Goal: Task Accomplishment & Management: Manage account settings

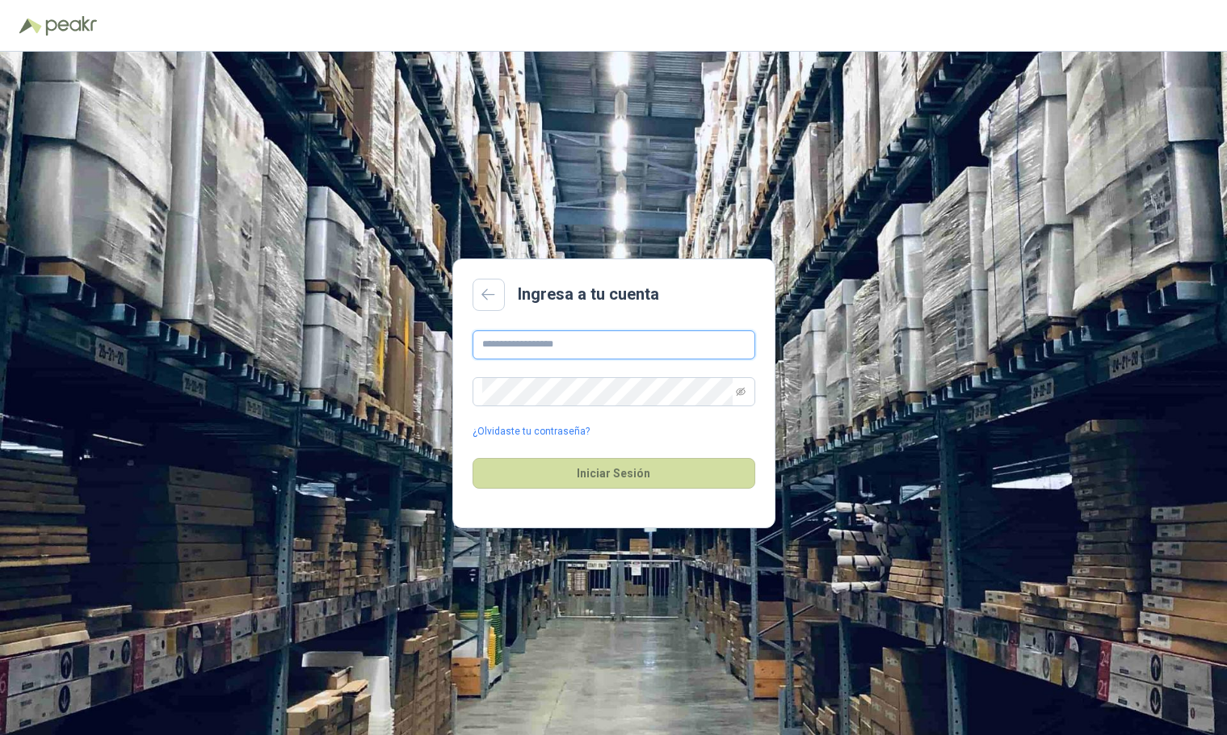
click at [600, 346] on input "text" at bounding box center [614, 344] width 283 height 29
click at [509, 418] on div "¿Olvidaste tu contraseña?" at bounding box center [614, 384] width 283 height 109
click at [546, 430] on link "¿Olvidaste tu contraseña?" at bounding box center [531, 431] width 117 height 15
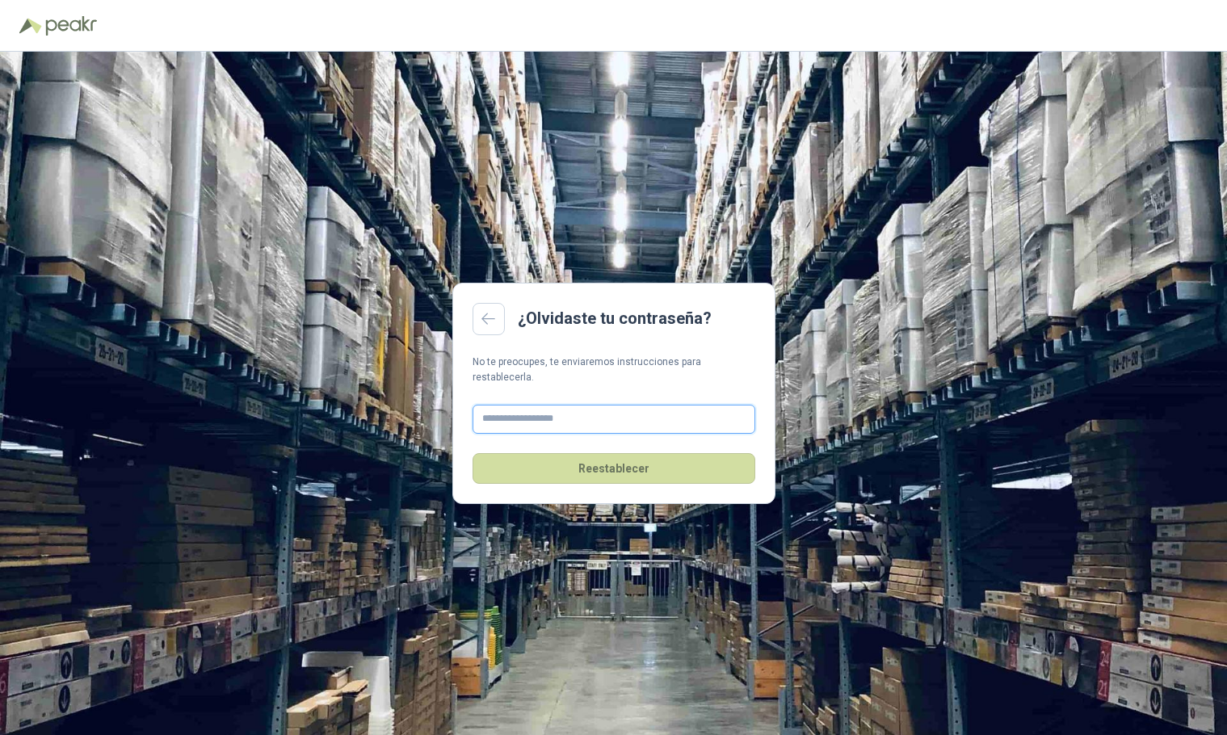
click at [545, 417] on input "text" at bounding box center [614, 419] width 283 height 29
type input "**********"
click at [675, 465] on button "Reestablecer" at bounding box center [614, 468] width 283 height 31
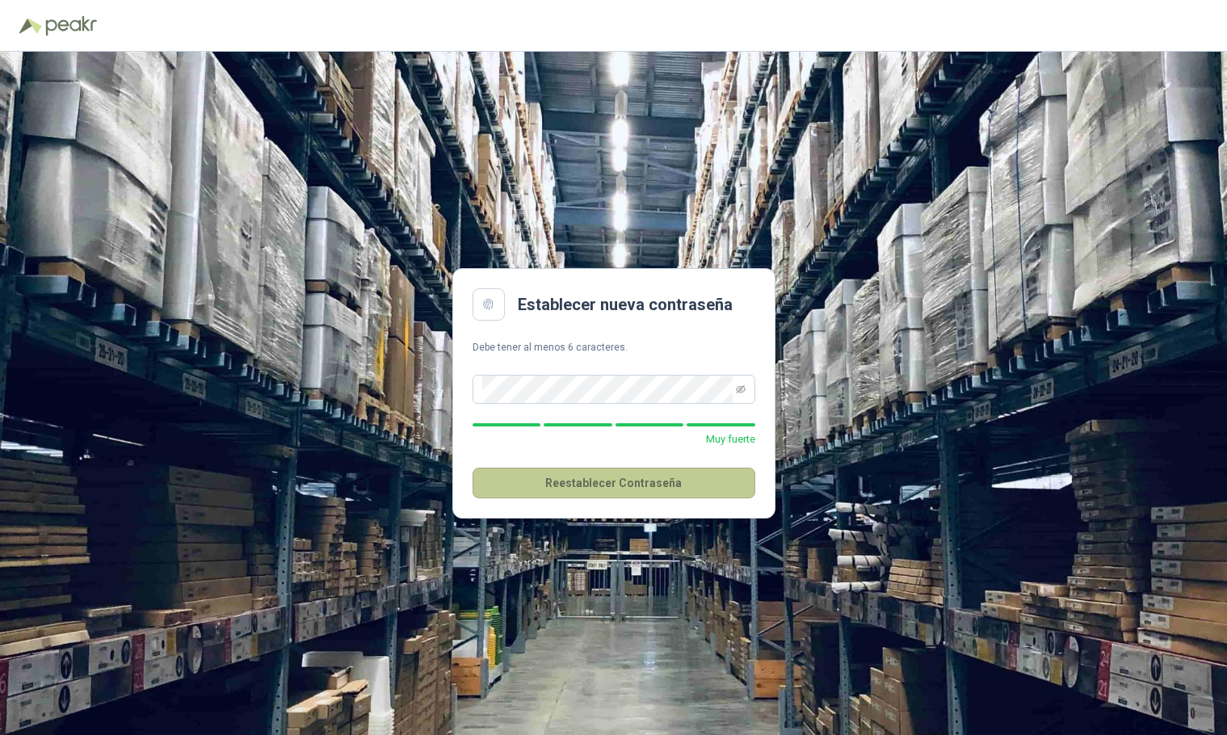
click at [666, 483] on button "Reestablecer Contraseña" at bounding box center [614, 483] width 283 height 31
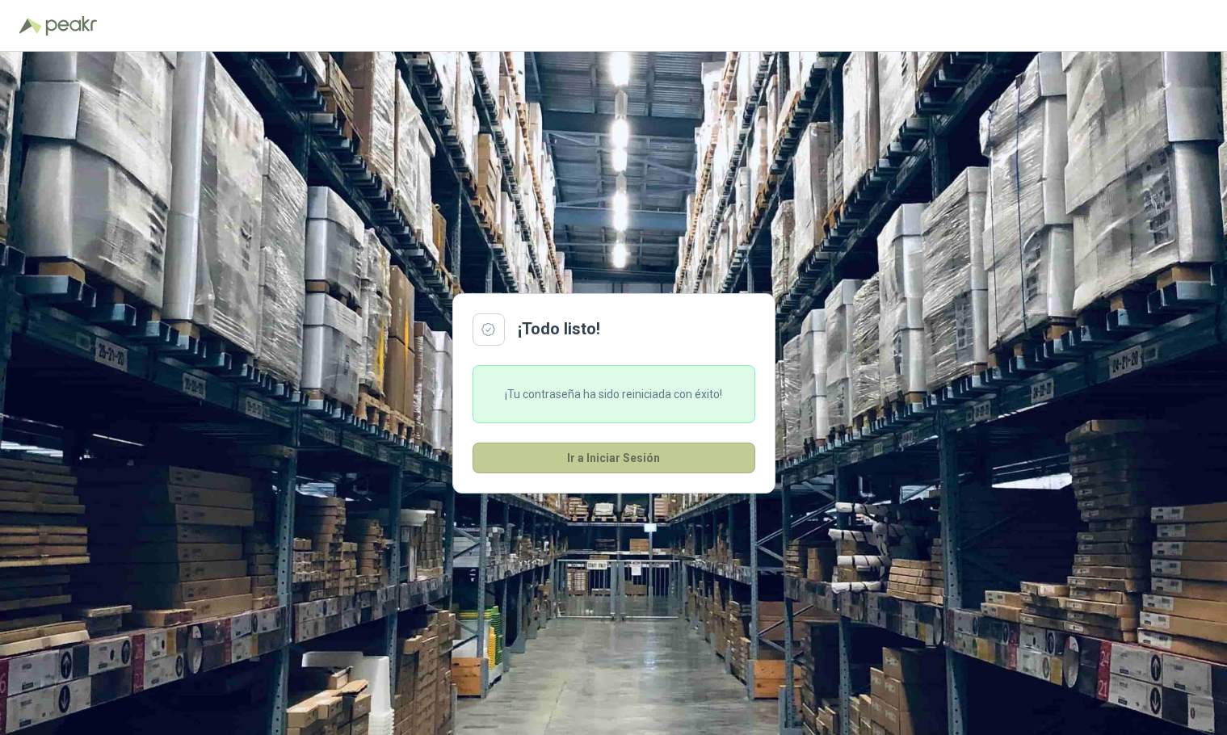
click at [612, 448] on button "Ir a Iniciar Sesión" at bounding box center [614, 458] width 283 height 31
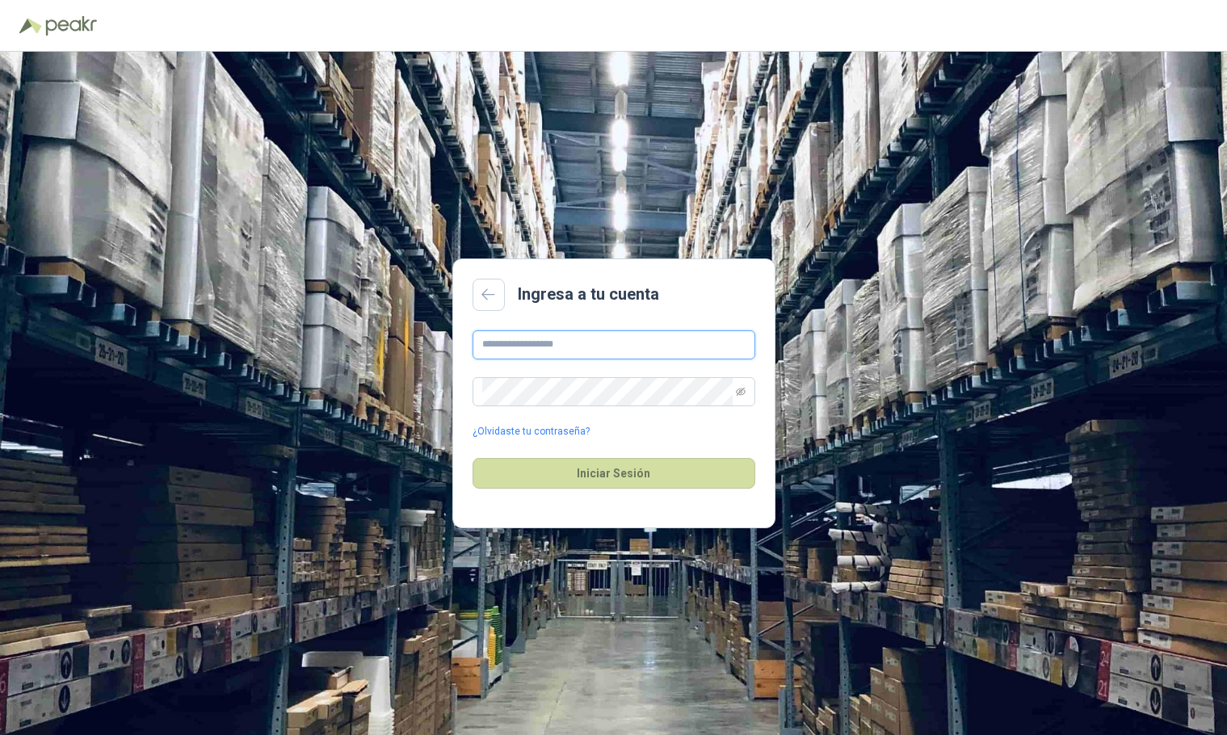
type input "**********"
click at [516, 465] on button "Iniciar Sesión" at bounding box center [614, 473] width 283 height 31
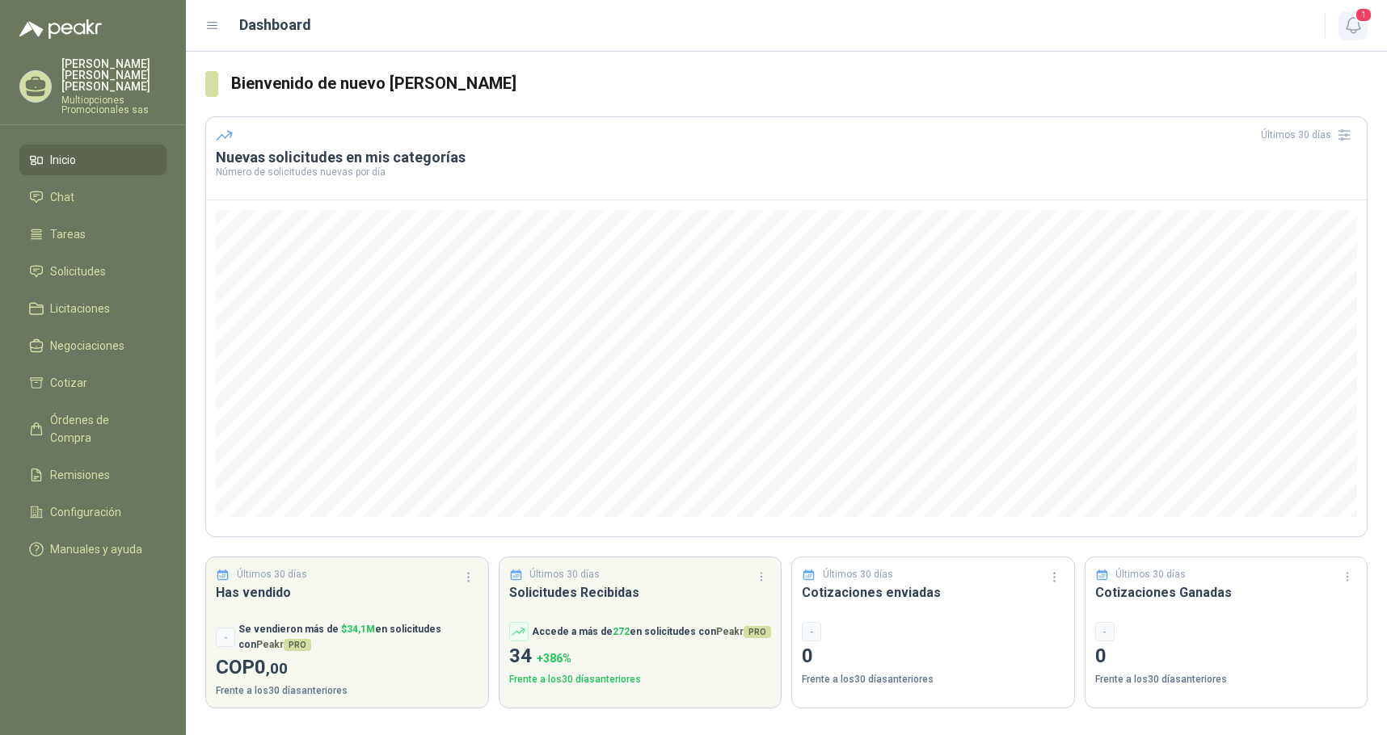
click at [1358, 23] on span "1" at bounding box center [1363, 14] width 18 height 15
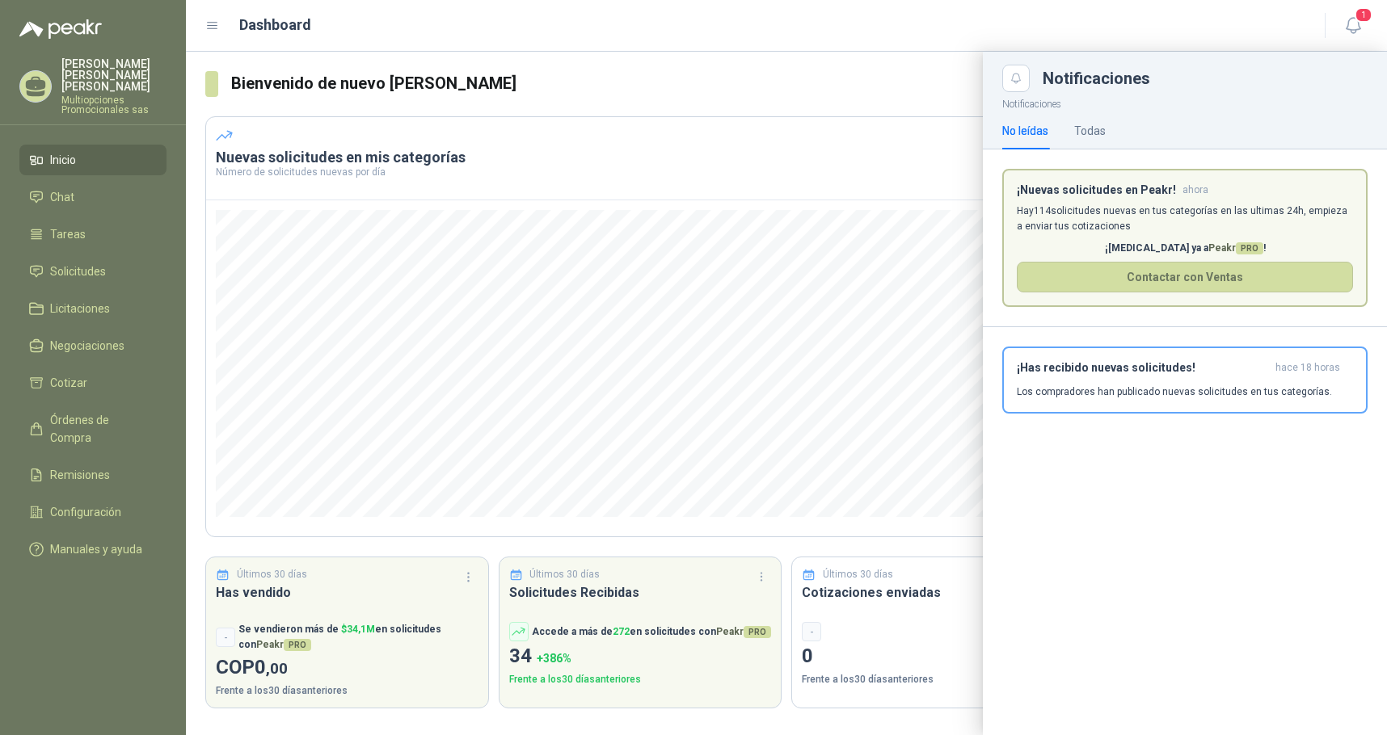
click at [88, 64] on p "vanessa fonseca chavez" at bounding box center [113, 75] width 105 height 34
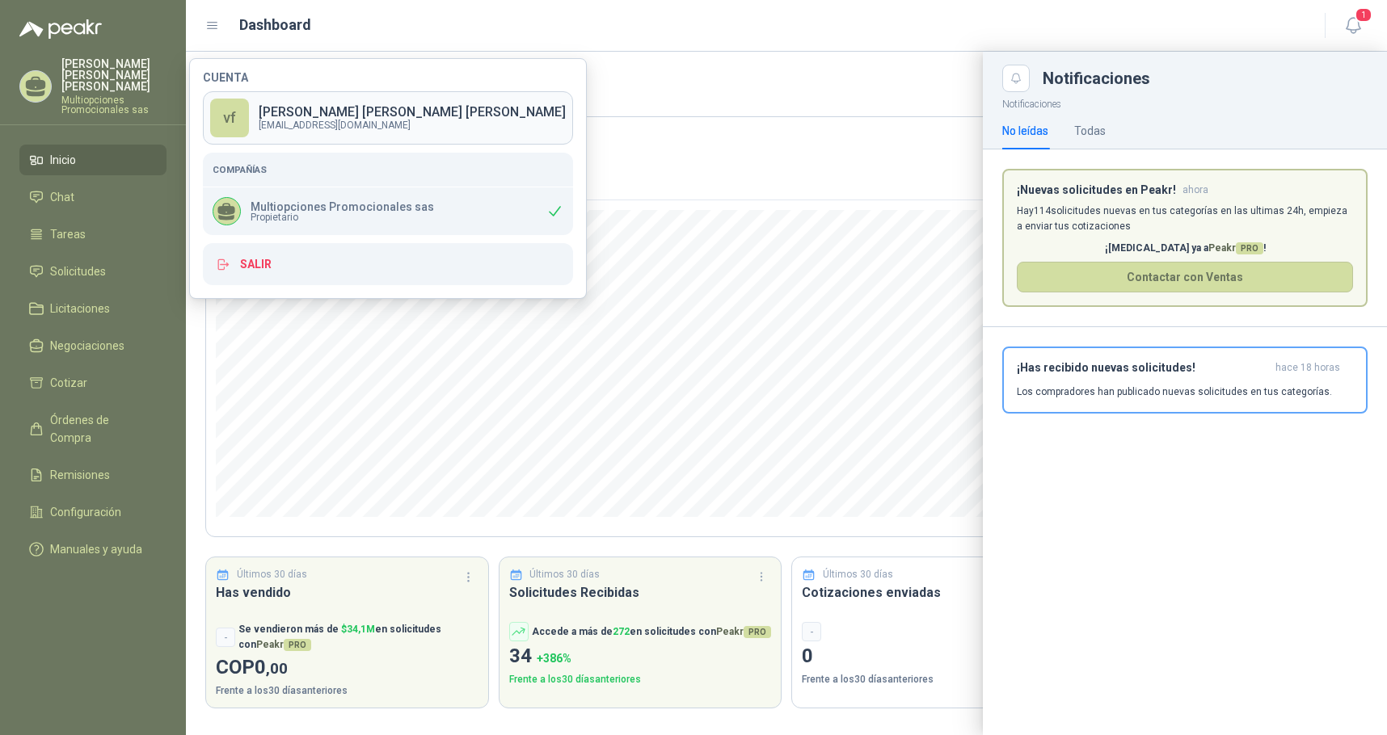
click at [345, 116] on p "vanessa fonseca chavez" at bounding box center [412, 112] width 307 height 13
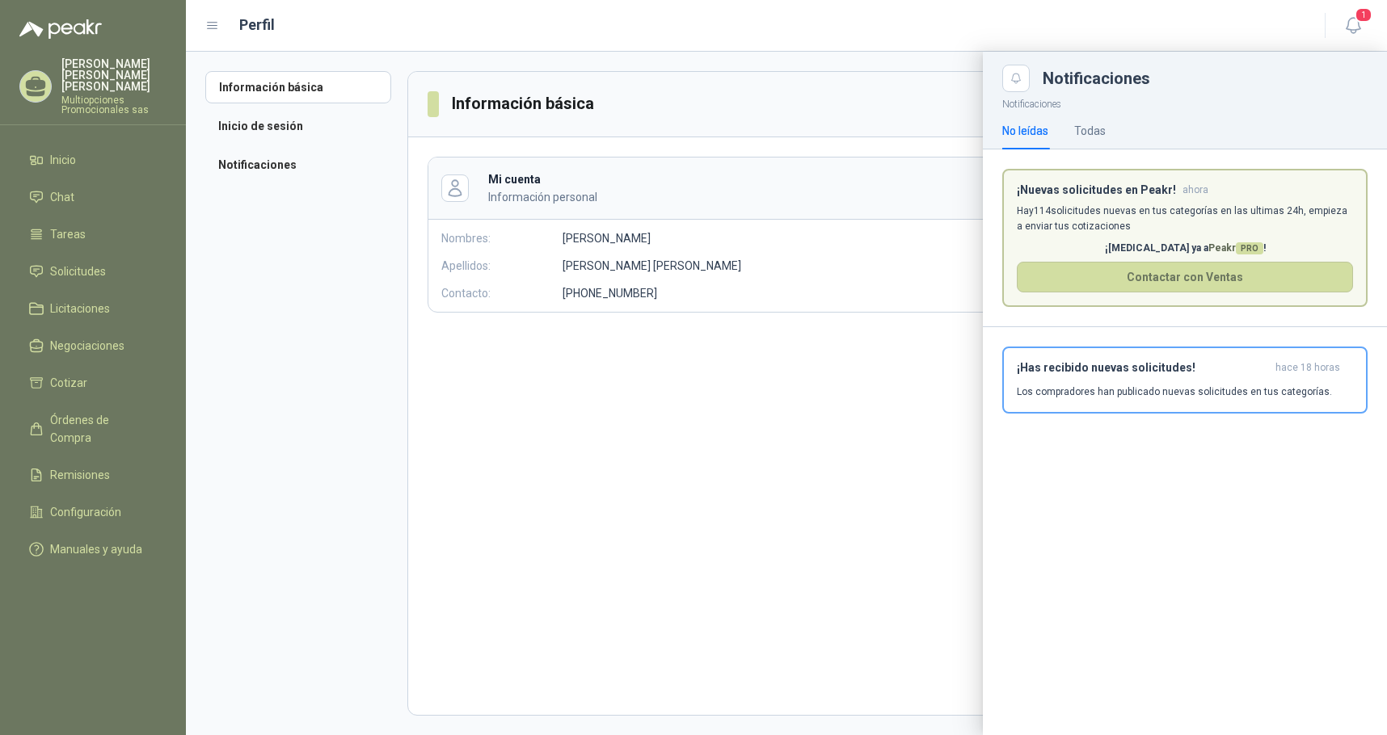
click at [259, 125] on div at bounding box center [786, 394] width 1201 height 684
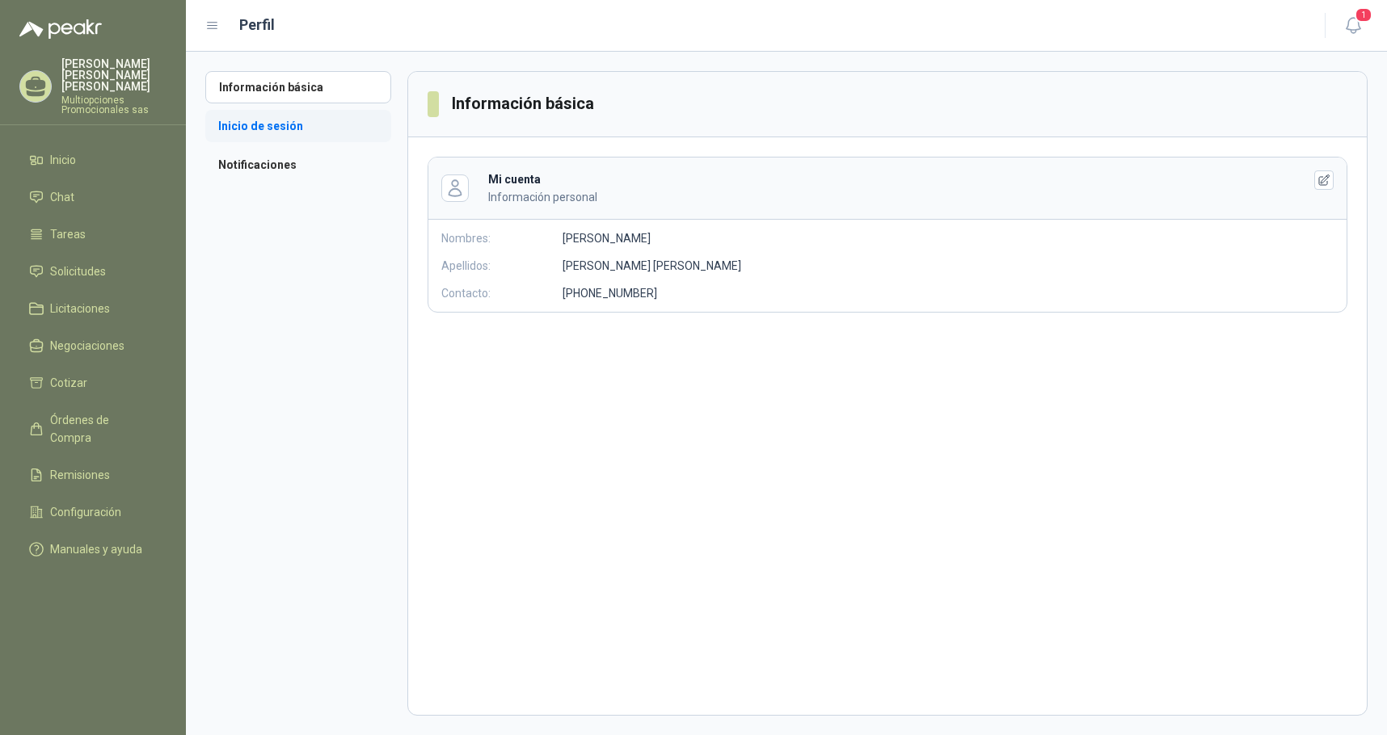
click at [271, 124] on li "Inicio de sesión" at bounding box center [298, 126] width 186 height 32
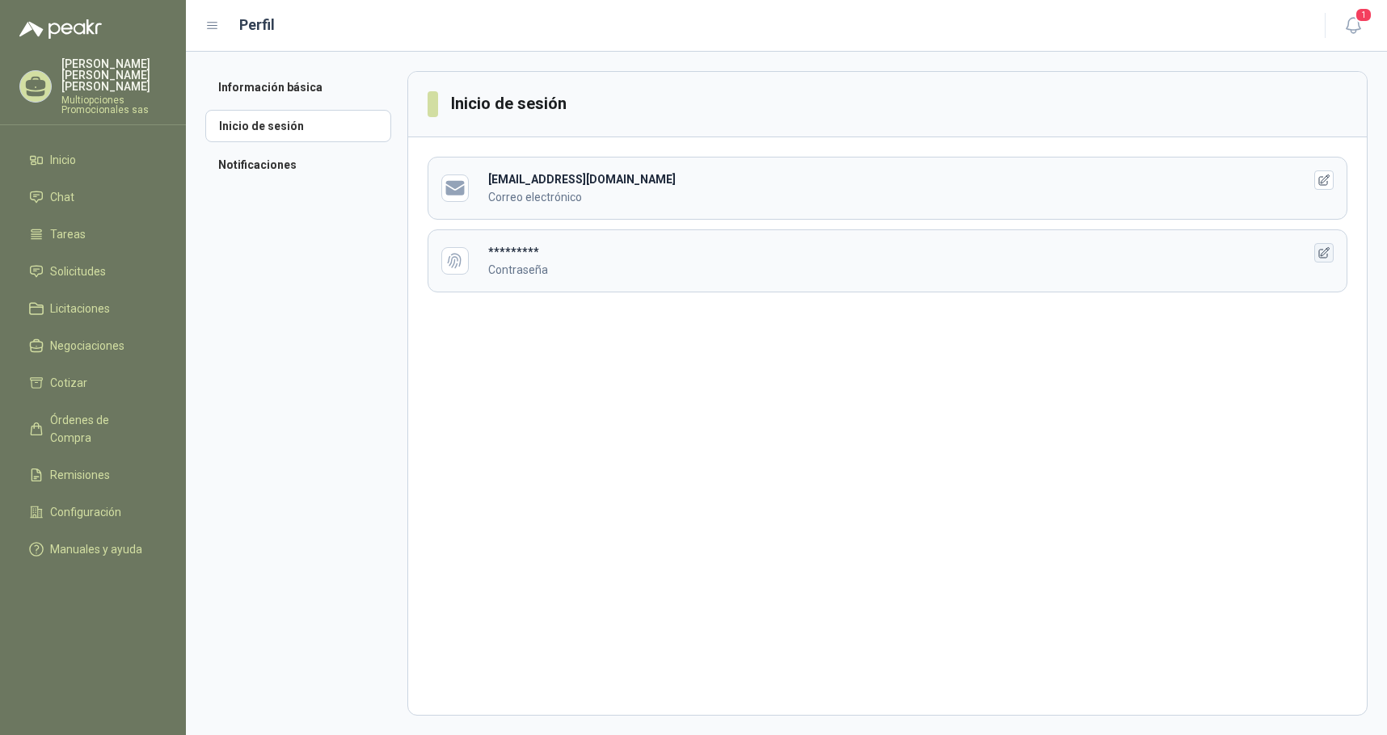
click at [1323, 250] on icon "button" at bounding box center [1324, 253] width 14 height 14
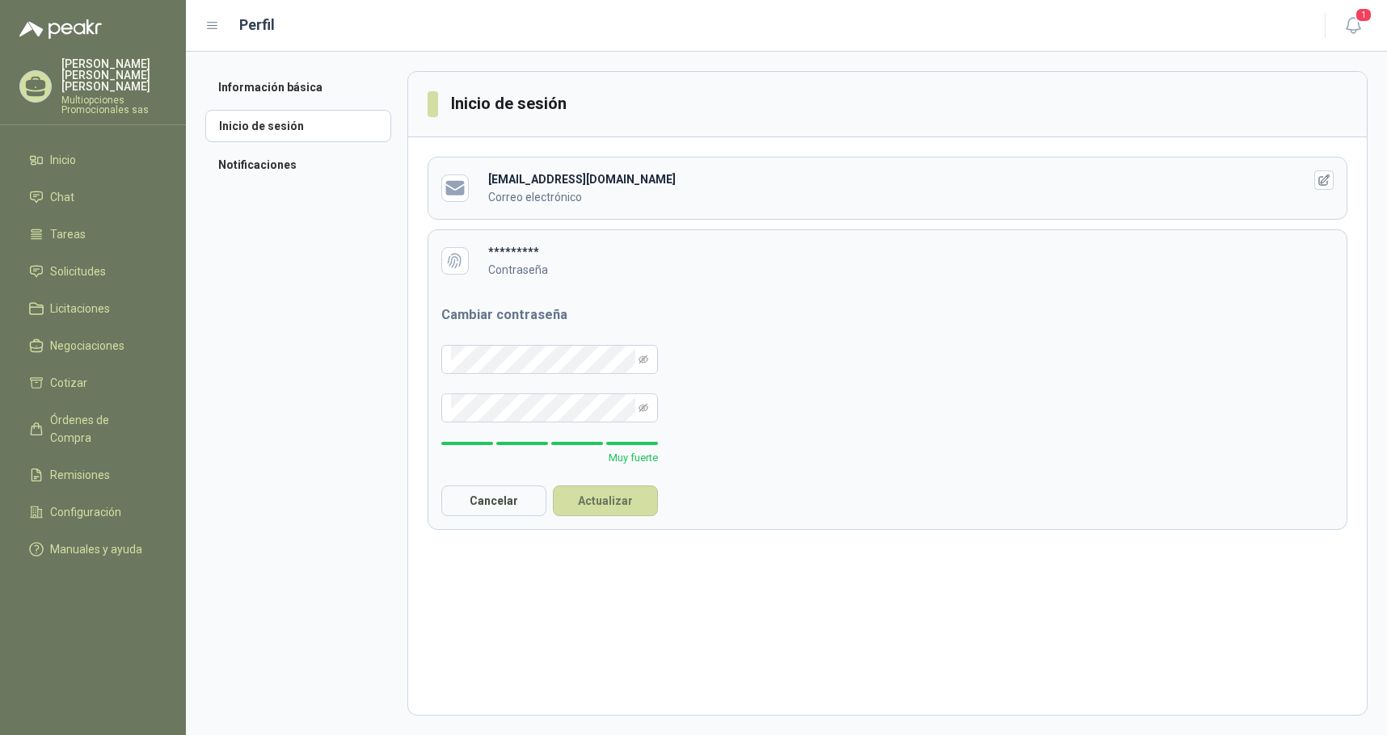
click at [915, 367] on div "Cambiar contraseña Muy fuerte Cancelar Actualizar" at bounding box center [887, 411] width 918 height 238
click at [602, 498] on button "Actualizar" at bounding box center [605, 501] width 105 height 31
click at [495, 502] on button "Cancelar" at bounding box center [493, 501] width 105 height 31
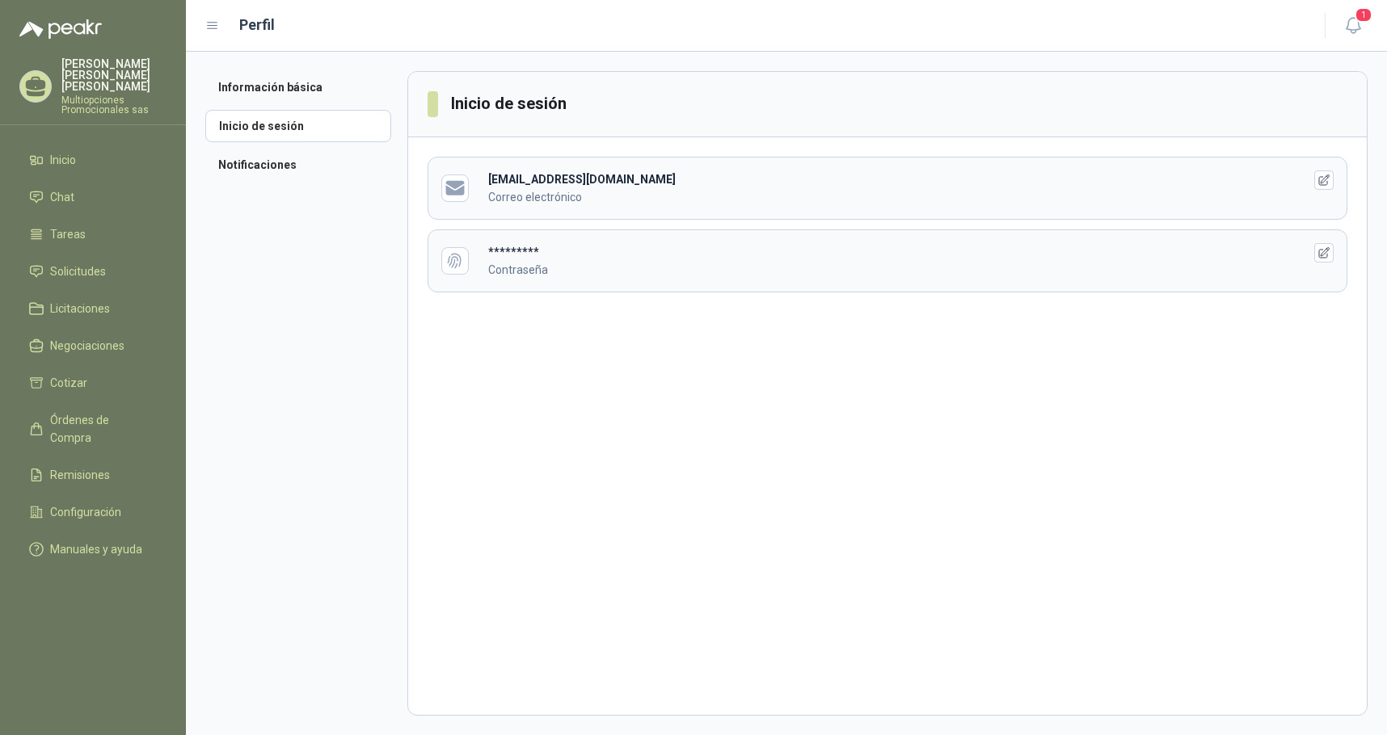
click at [84, 61] on p "vanessa fonseca chavez" at bounding box center [113, 75] width 105 height 34
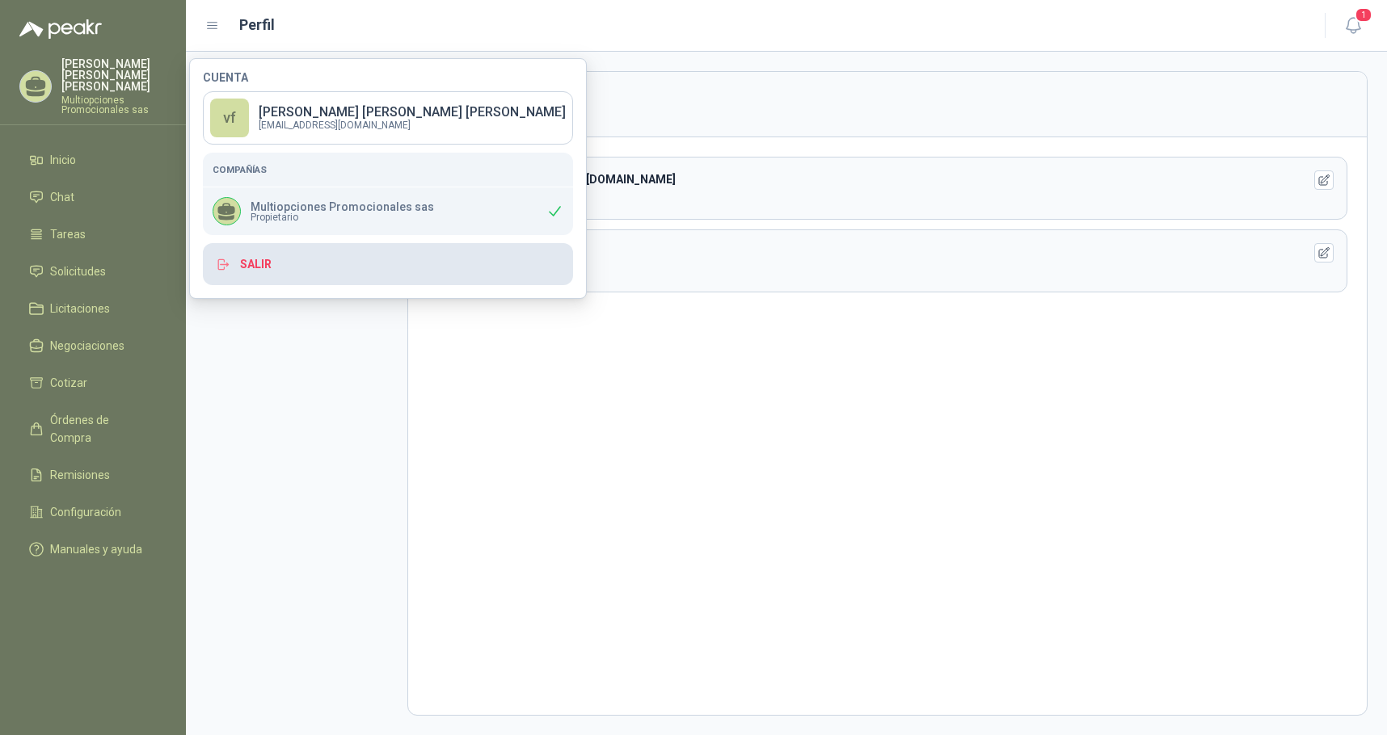
click at [263, 262] on button "Salir" at bounding box center [388, 264] width 370 height 42
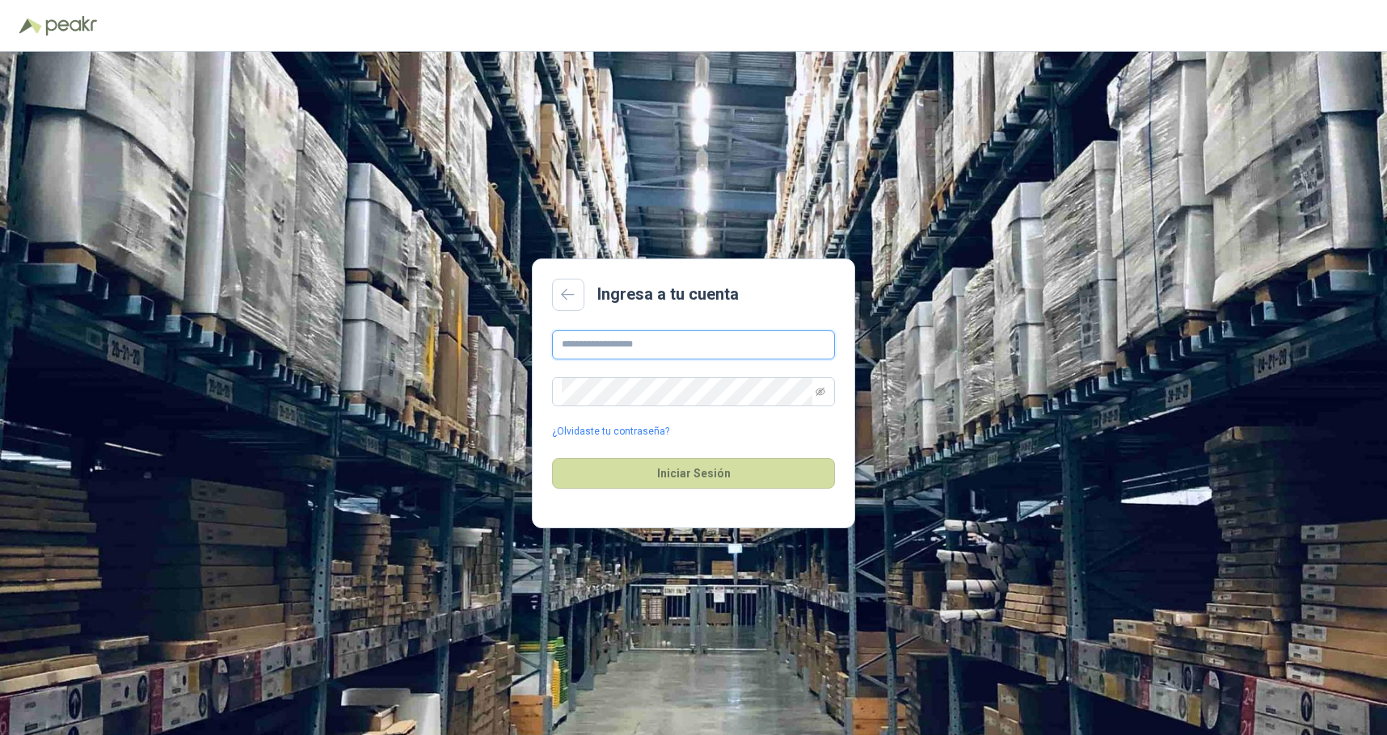
type input "**********"
click at [821, 389] on icon "eye-invisible" at bounding box center [820, 392] width 10 height 10
click at [960, 224] on div "**********" at bounding box center [693, 394] width 1387 height 684
